Goal: Check status: Check status

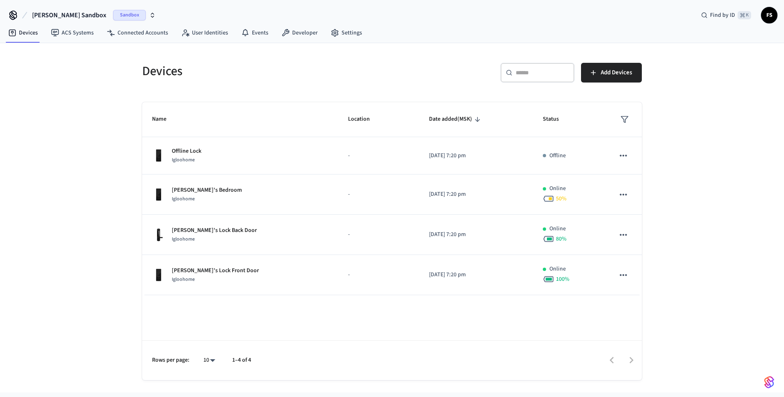
click at [52, 14] on span "Filipp's Sandbox" at bounding box center [69, 15] width 74 height 10
click at [38, 69] on div "VT Production" at bounding box center [68, 68] width 113 height 11
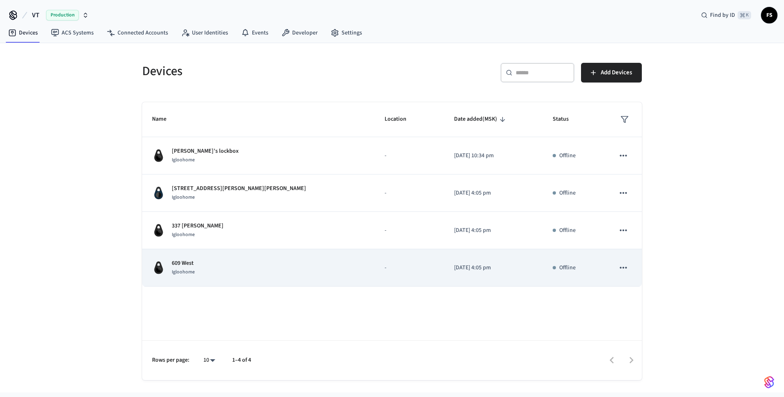
click at [192, 266] on p "609 West" at bounding box center [183, 263] width 23 height 9
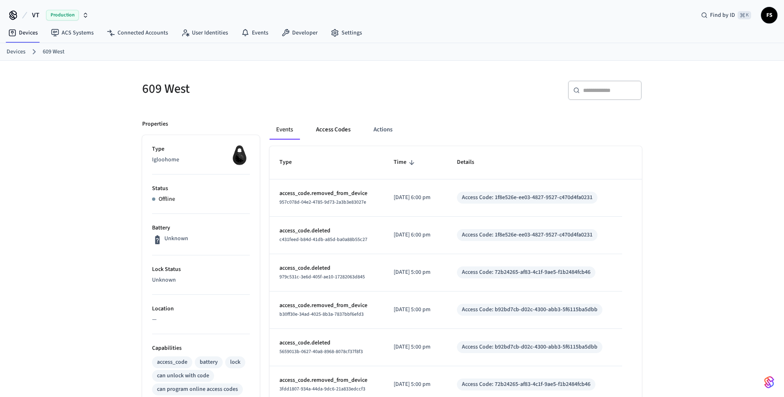
click at [336, 130] on button "Access Codes" at bounding box center [333, 130] width 48 height 20
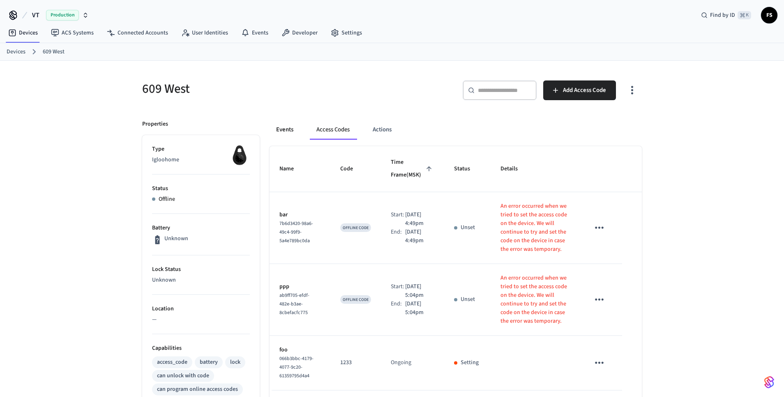
click at [293, 127] on button "Events" at bounding box center [285, 130] width 30 height 20
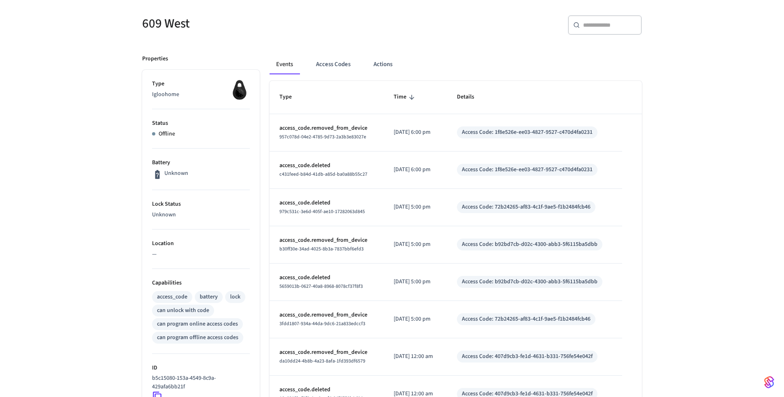
scroll to position [26, 0]
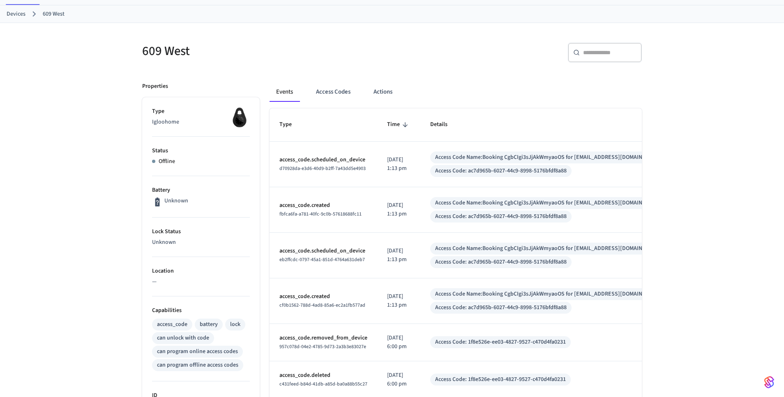
scroll to position [39, 0]
click at [335, 94] on button "Access Codes" at bounding box center [333, 91] width 48 height 20
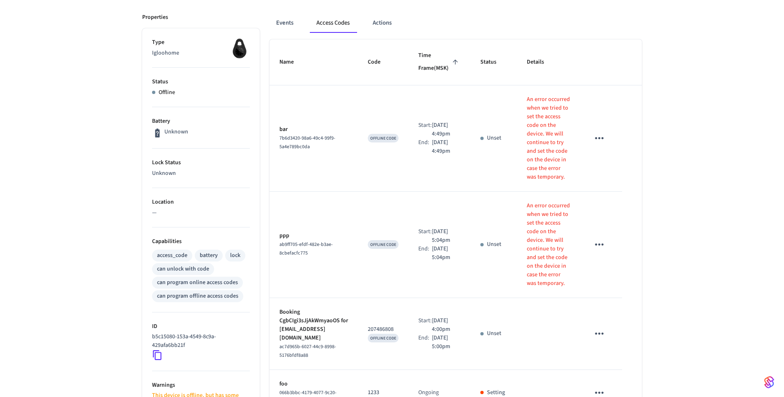
scroll to position [152, 0]
